Goal: Transaction & Acquisition: Book appointment/travel/reservation

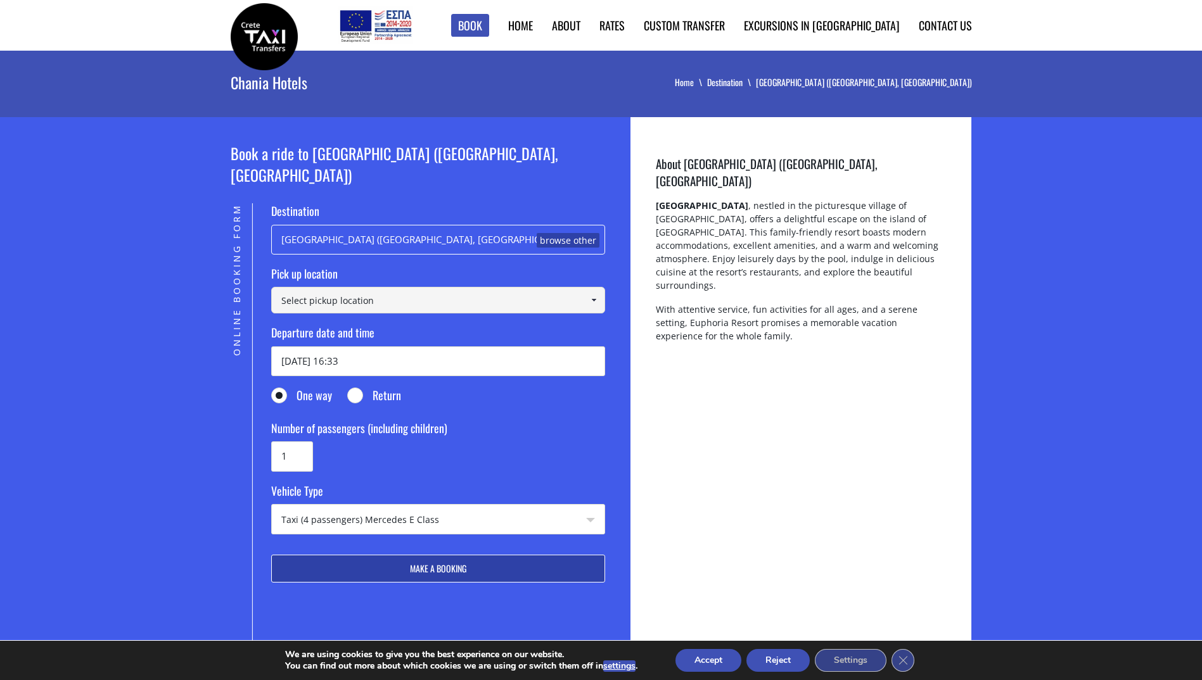
click at [385, 287] on input at bounding box center [438, 300] width 334 height 27
click at [600, 287] on link at bounding box center [593, 300] width 21 height 27
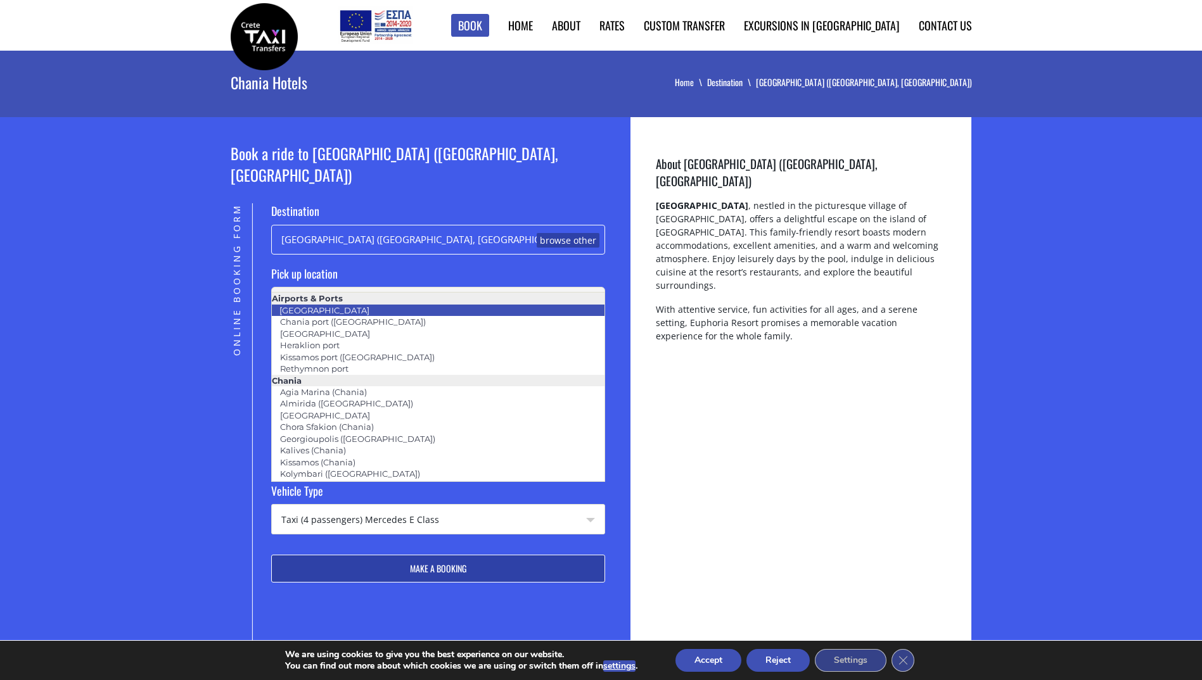
click at [308, 314] on link "[GEOGRAPHIC_DATA]" at bounding box center [324, 311] width 106 height 18
type input "[GEOGRAPHIC_DATA]"
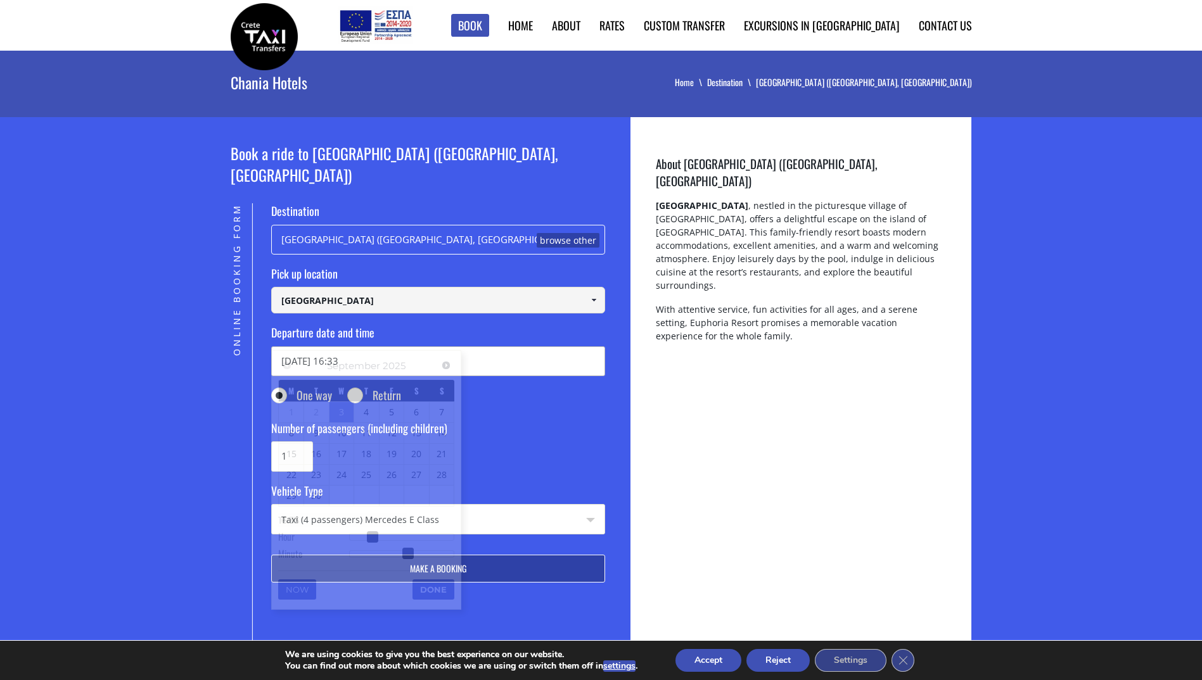
click at [357, 346] on input "03/09/2025 16:33" at bounding box center [438, 361] width 334 height 30
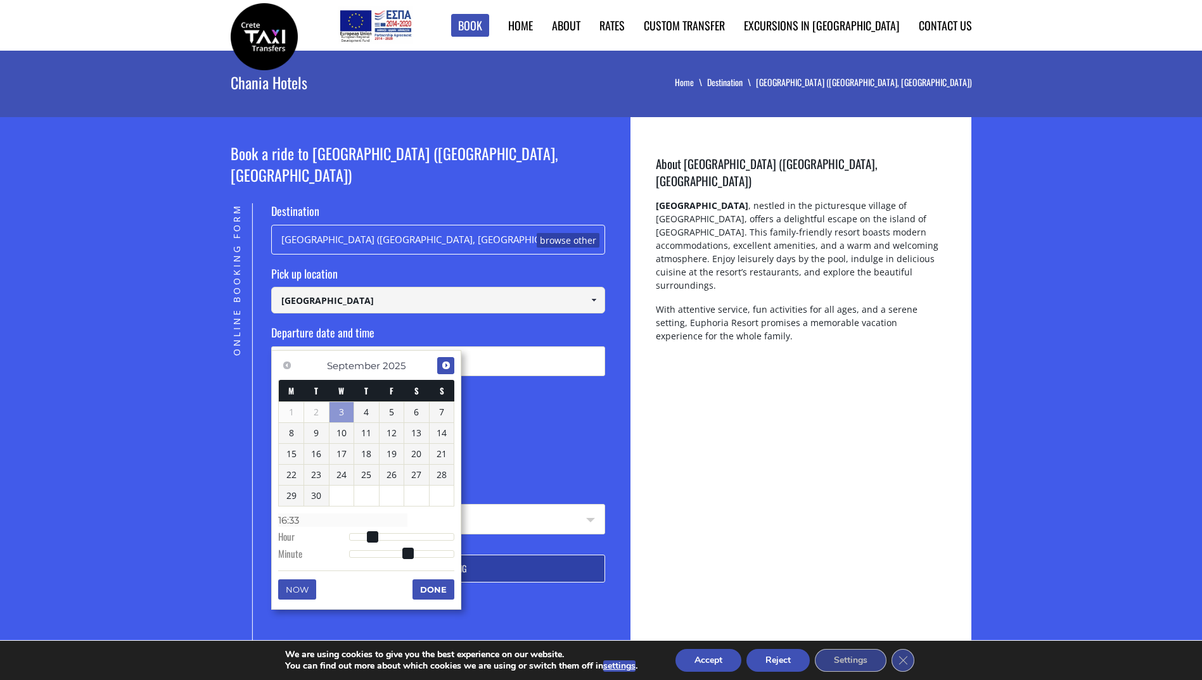
click at [450, 365] on span "Next" at bounding box center [446, 365] width 10 height 10
click at [445, 415] on link "5" at bounding box center [441, 412] width 25 height 20
click at [412, 435] on link "11" at bounding box center [416, 433] width 25 height 20
click at [442, 405] on link "5" at bounding box center [441, 412] width 25 height 20
drag, startPoint x: 403, startPoint y: 346, endPoint x: 335, endPoint y: 337, distance: 68.4
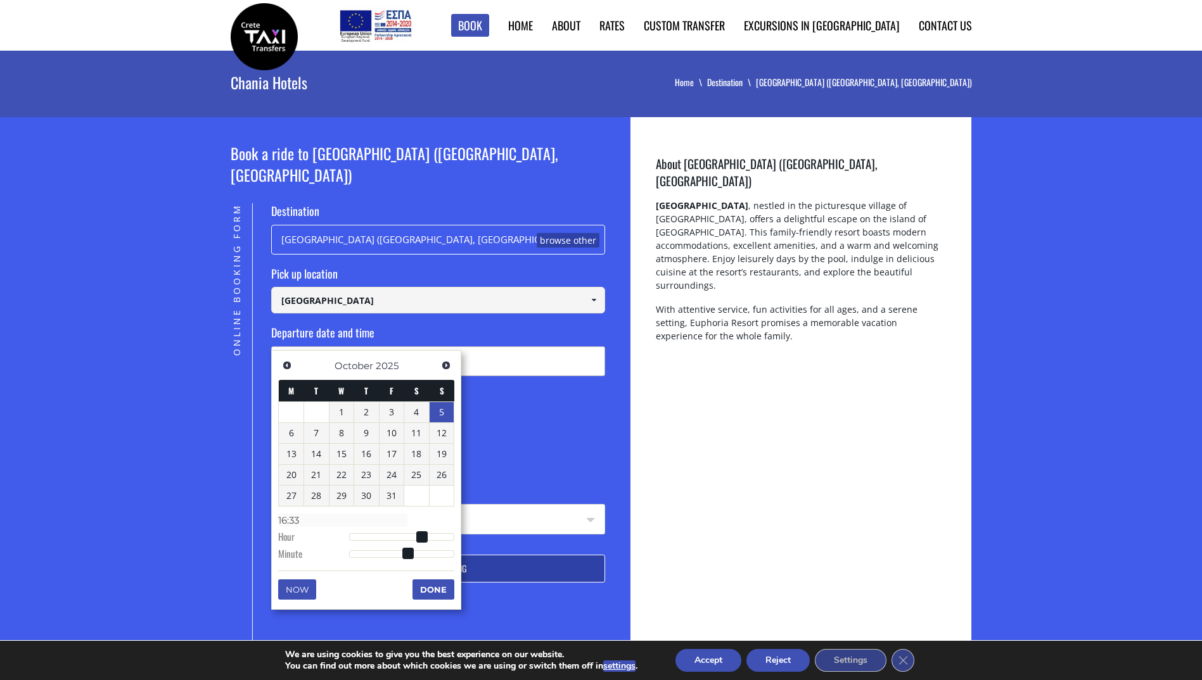
click at [335, 346] on input "05/10/2025 16:33" at bounding box center [438, 361] width 334 height 30
click at [427, 594] on button "Done" at bounding box center [433, 590] width 42 height 20
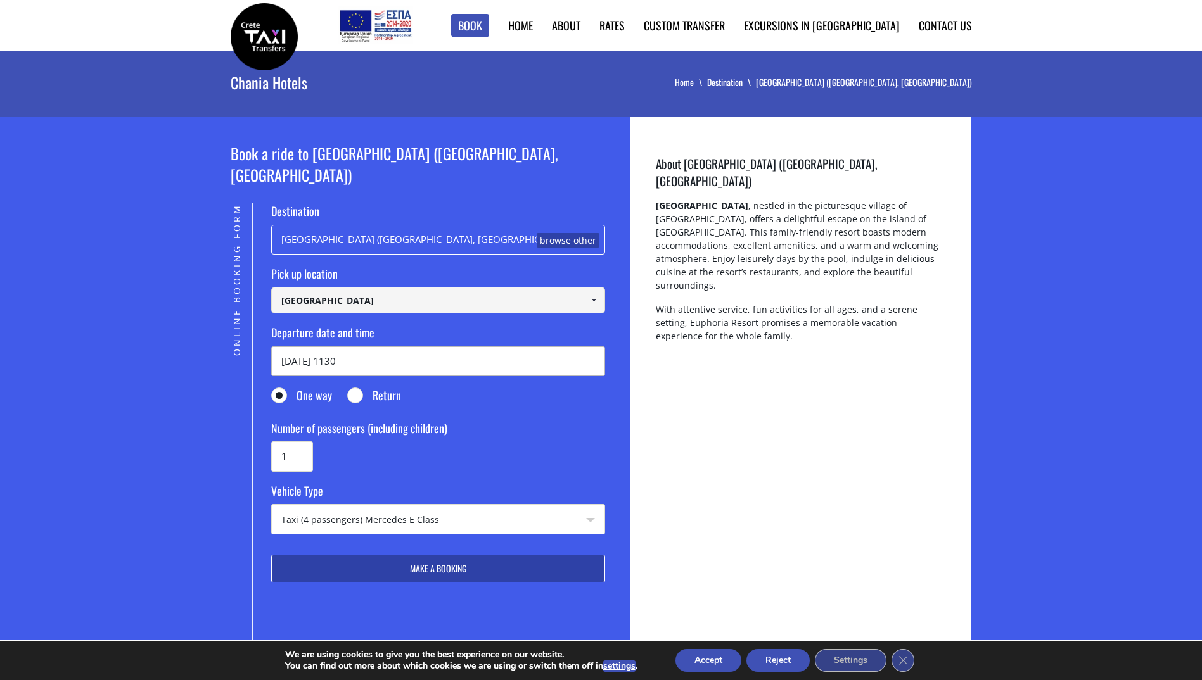
click at [347, 346] on input "05/10/2025 1130" at bounding box center [438, 361] width 334 height 30
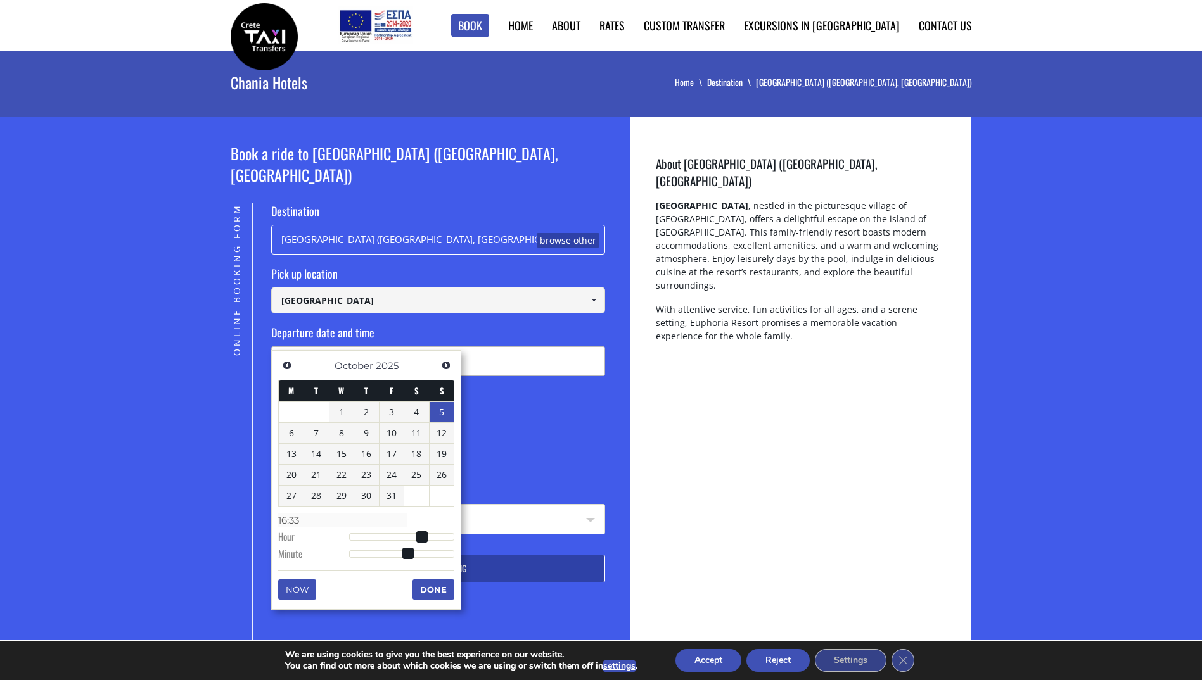
click at [345, 346] on input "05/10/2025 1130" at bounding box center [438, 361] width 334 height 30
type input "05/10/2025 15:33"
type input "15:33"
type input "05/10/2025 14:33"
type input "14:33"
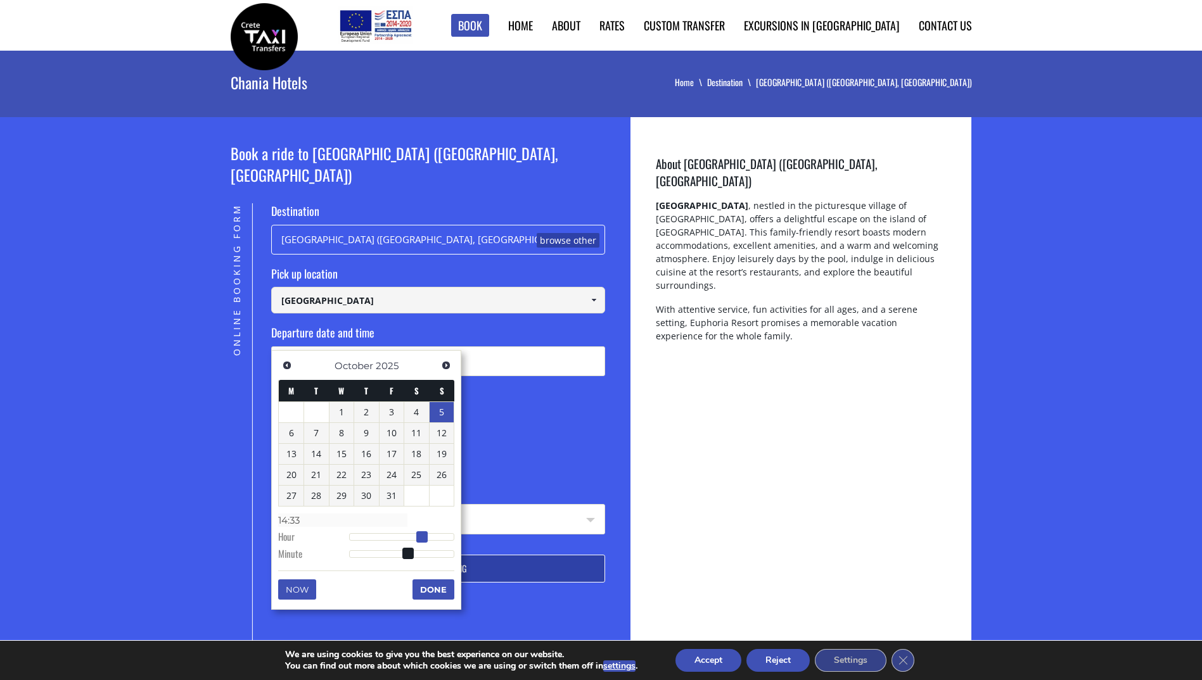
type input "05/10/2025 13:33"
type input "13:33"
type input "05/10/2025 12:33"
type input "12:33"
type input "[DATE] 11:33"
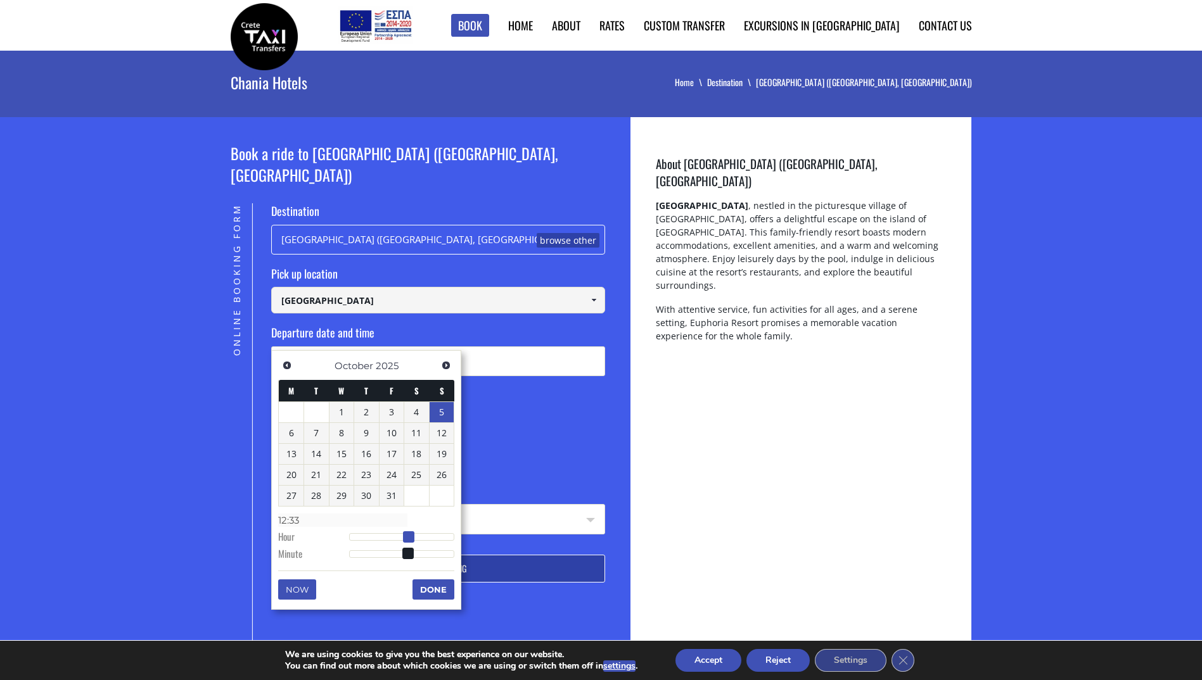
type input "11:33"
drag, startPoint x: 421, startPoint y: 536, endPoint x: 400, endPoint y: 530, distance: 21.7
click at [400, 530] on dl "Time 11:33 Hour Minute Second Millisecond Microsecond Time Zone -1200 -1100 -10…" at bounding box center [366, 537] width 176 height 54
click at [437, 595] on button "Done" at bounding box center [433, 590] width 42 height 20
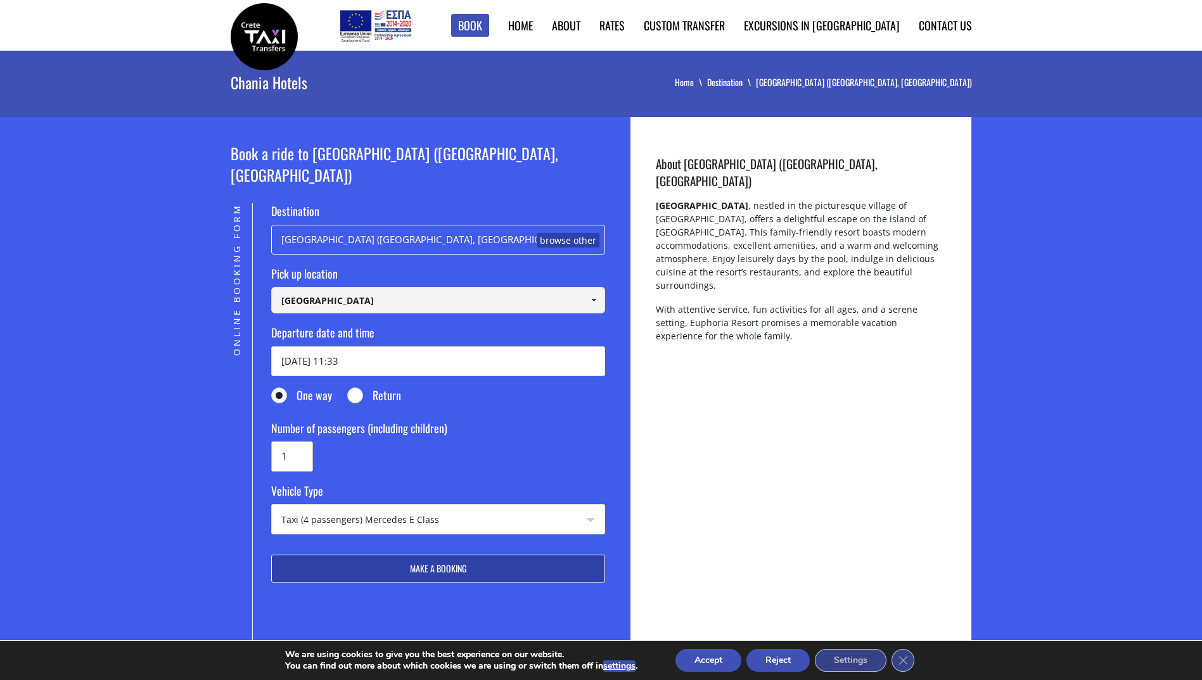
drag, startPoint x: 307, startPoint y: 437, endPoint x: 229, endPoint y: 428, distance: 77.9
click at [229, 428] on section "Book a ride to Euphoria Resort (Kolymbari, Chania) Online Booking Form Destinat…" at bounding box center [601, 519] width 1202 height 804
type input "4"
click at [580, 505] on select "Taxi (4 passengers) Mercedes E Class Mini Van (7 passengers) Mercedes Vito Mini…" at bounding box center [438, 520] width 333 height 30
click at [603, 450] on form "Destination Euphoria Resort (Kolymbari, Chania) browse other Pick up location S…" at bounding box center [438, 392] width 334 height 379
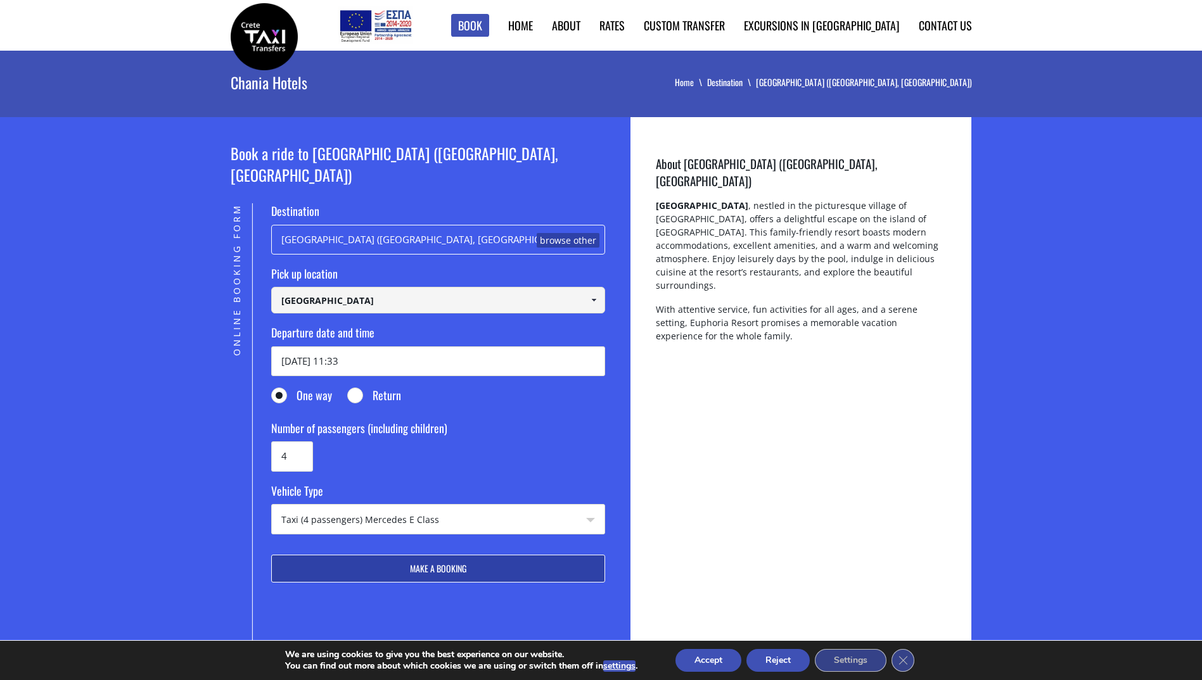
click at [500, 505] on select "Taxi (4 passengers) Mercedes E Class Mini Van (7 passengers) Mercedes Vito Mini…" at bounding box center [438, 520] width 333 height 30
click at [553, 451] on form "Destination Euphoria Resort (Kolymbari, Chania) browse other Pick up location S…" at bounding box center [438, 392] width 334 height 379
click at [459, 555] on button "Make a booking" at bounding box center [438, 569] width 334 height 28
